Goal: Understand process/instructions: Learn how to perform a task or action

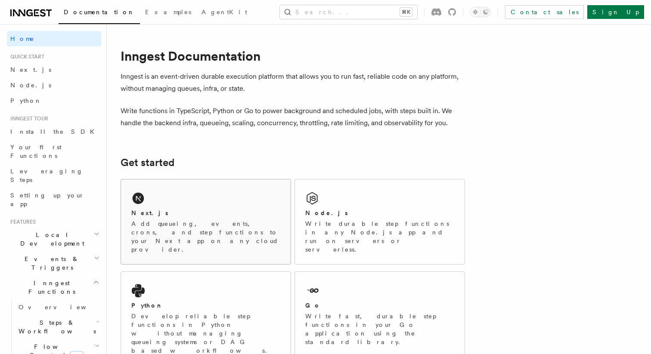
click at [159, 217] on div "Next.js" at bounding box center [205, 213] width 149 height 9
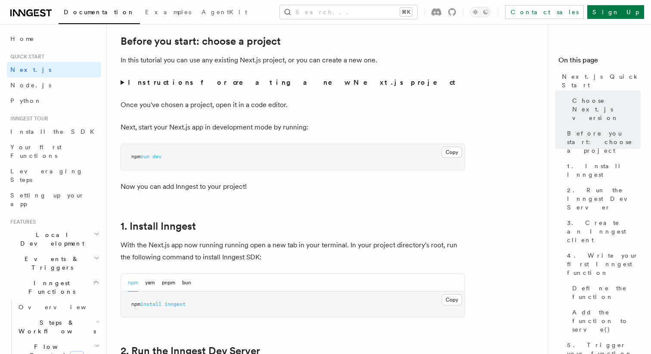
scroll to position [301, 0]
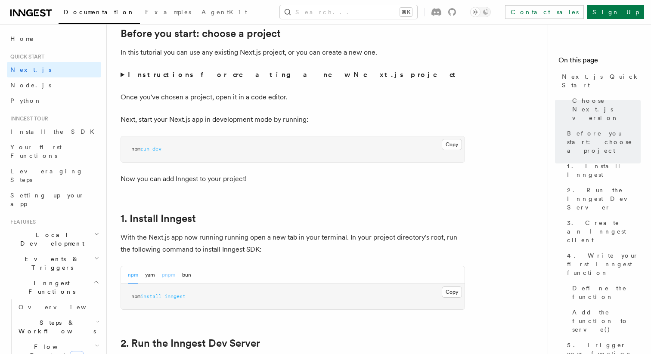
click at [169, 273] on button "pnpm" at bounding box center [168, 276] width 13 height 18
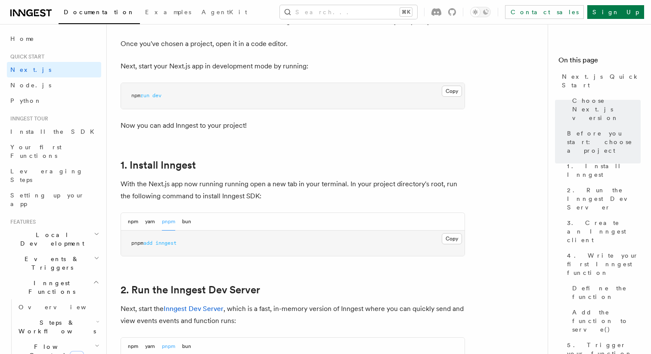
scroll to position [384, 0]
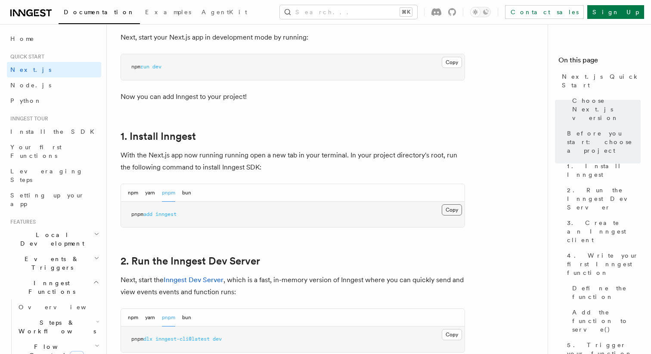
click at [456, 211] on button "Copy Copied" at bounding box center [452, 210] width 20 height 11
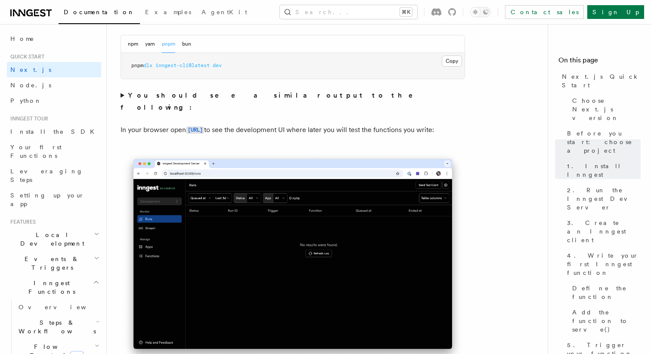
scroll to position [512, 0]
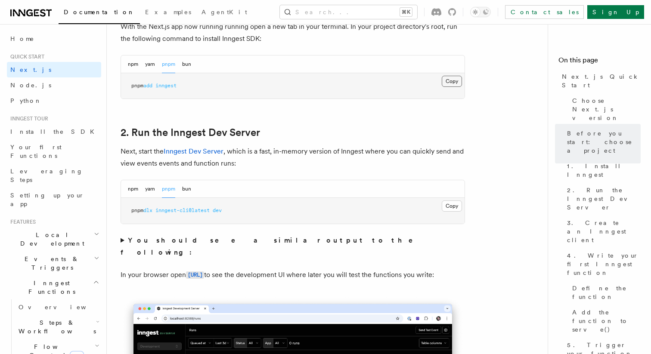
click at [454, 77] on button "Copy Copied" at bounding box center [452, 81] width 20 height 11
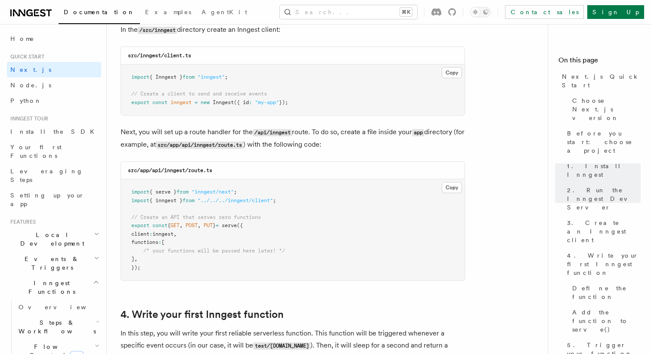
scroll to position [1117, 0]
click at [452, 188] on button "Copy Copied" at bounding box center [452, 187] width 20 height 11
drag, startPoint x: 153, startPoint y: 172, endPoint x: 221, endPoint y: 175, distance: 68.1
click at [221, 175] on div "src/app/api/inngest/route.ts" at bounding box center [293, 170] width 344 height 18
copy code "api/inngest/route.ts"
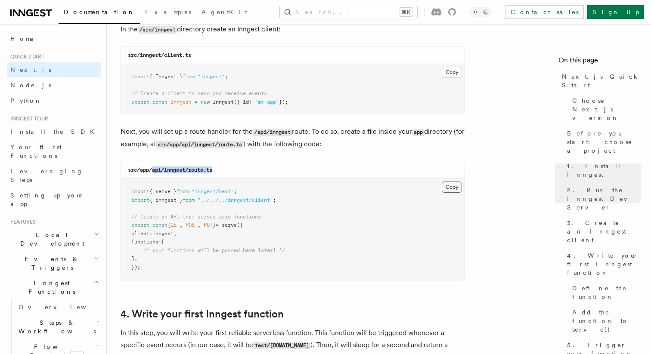
click at [454, 189] on button "Copy Copied" at bounding box center [452, 187] width 20 height 11
